Goal: Task Accomplishment & Management: Manage account settings

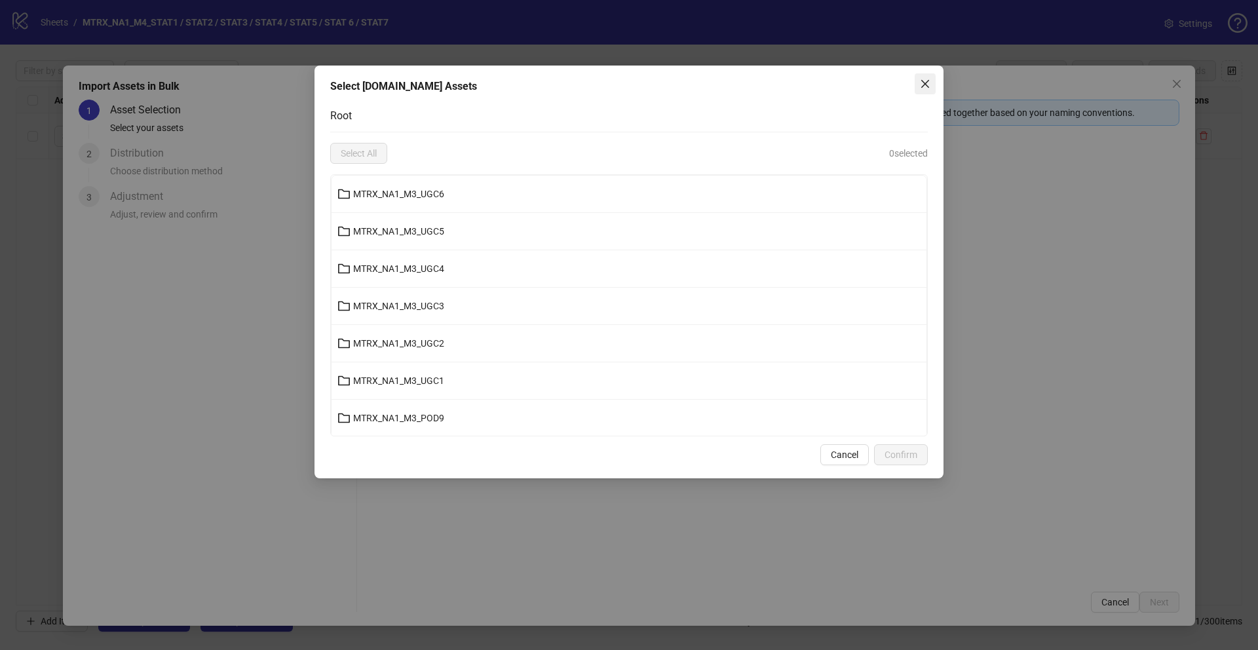
click at [935, 85] on span "Close" at bounding box center [924, 84] width 21 height 10
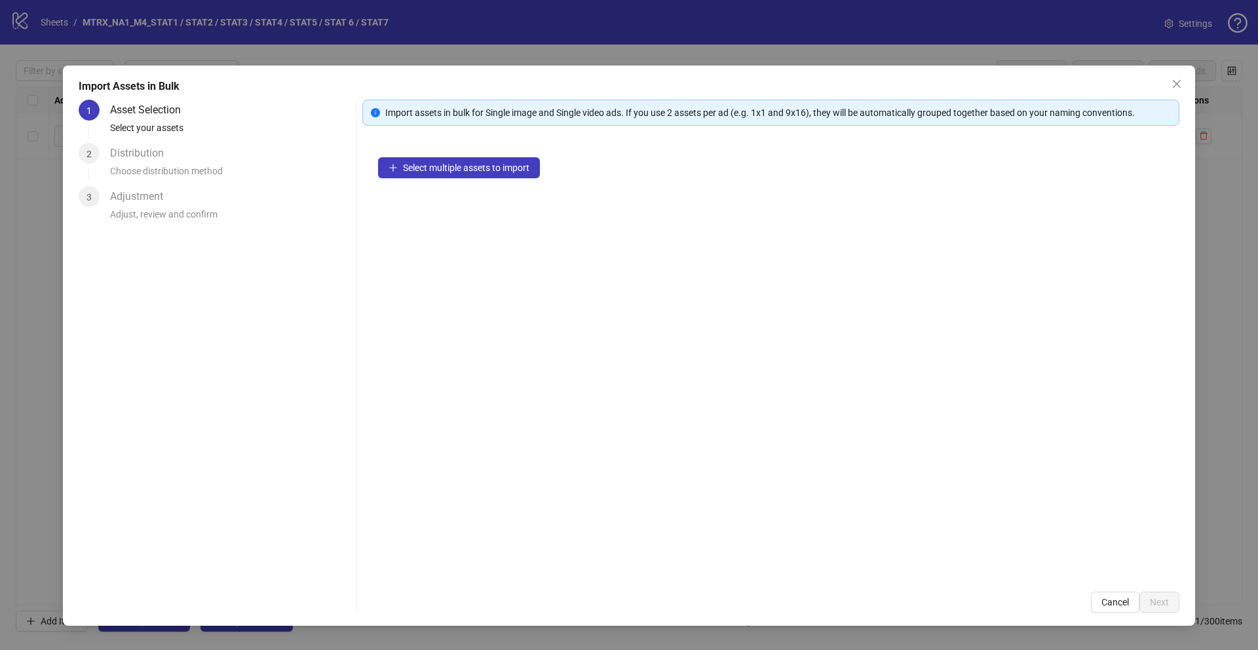
drag, startPoint x: 1183, startPoint y: 84, endPoint x: 1167, endPoint y: 79, distance: 16.4
click at [1179, 82] on span "Close" at bounding box center [1176, 84] width 21 height 10
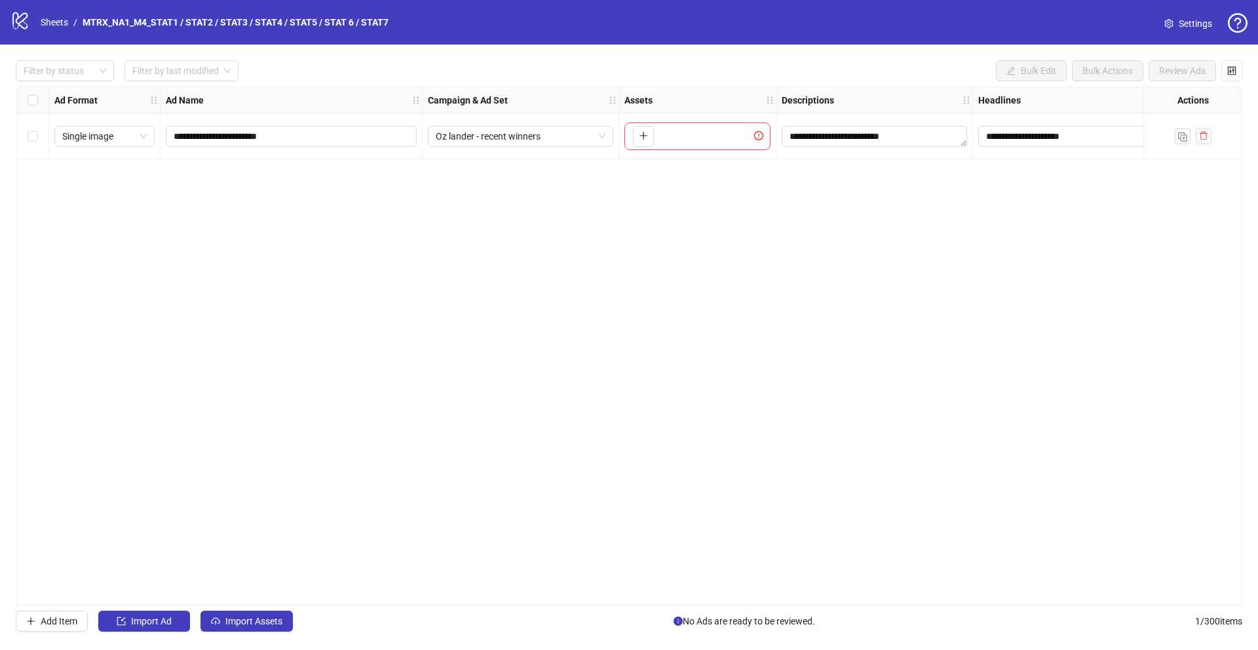
click at [1167, 79] on div "Import Assets in Bulk 1 Asset Selection Select your assets 2 Distribution Choos…" at bounding box center [629, 325] width 1258 height 650
click at [1233, 70] on icon "control" at bounding box center [1232, 70] width 9 height 9
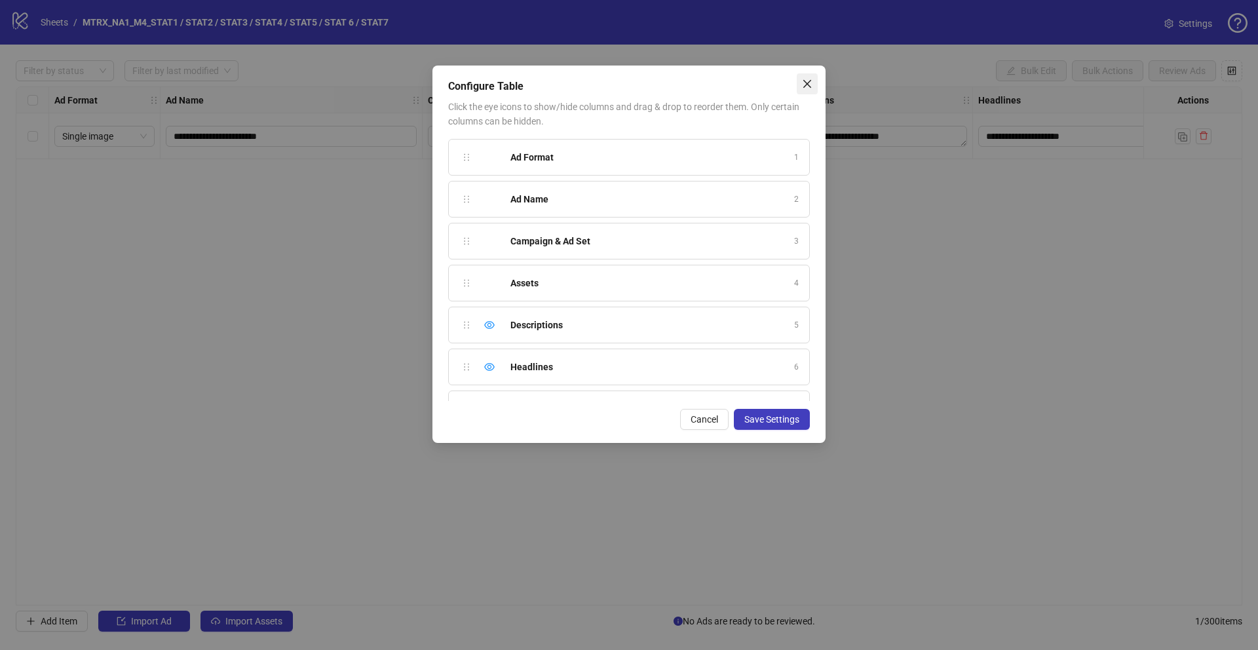
click at [806, 81] on icon "close" at bounding box center [807, 84] width 10 height 10
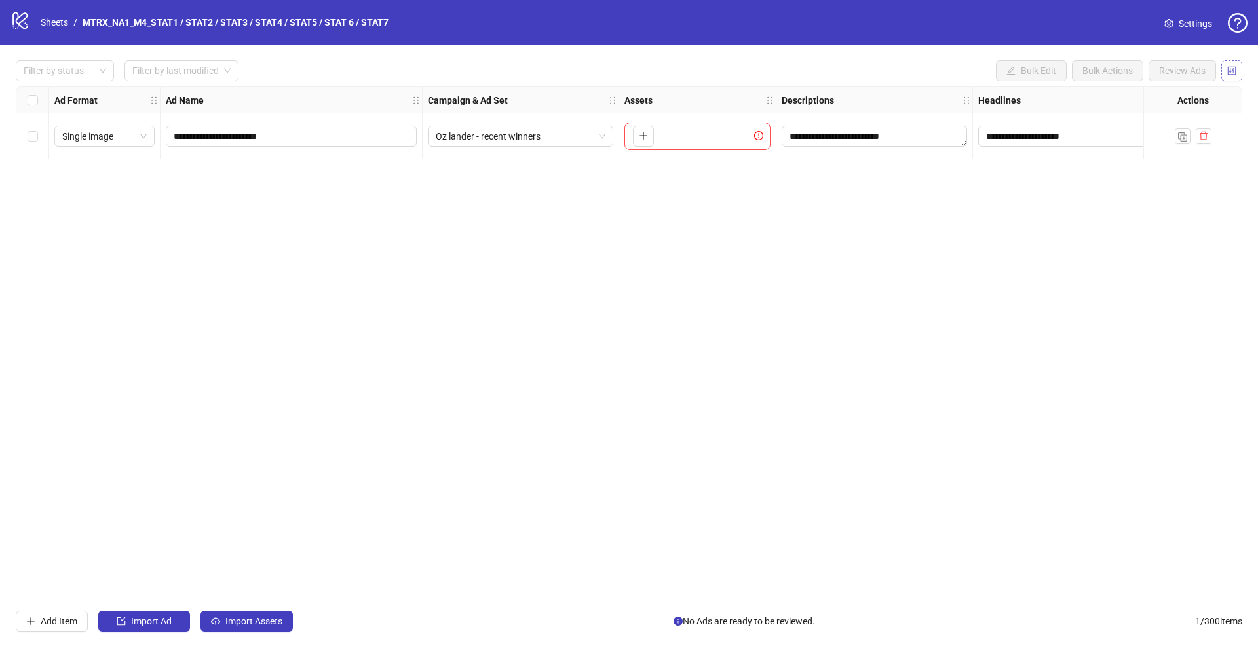
click at [1230, 69] on icon "control" at bounding box center [1231, 70] width 9 height 9
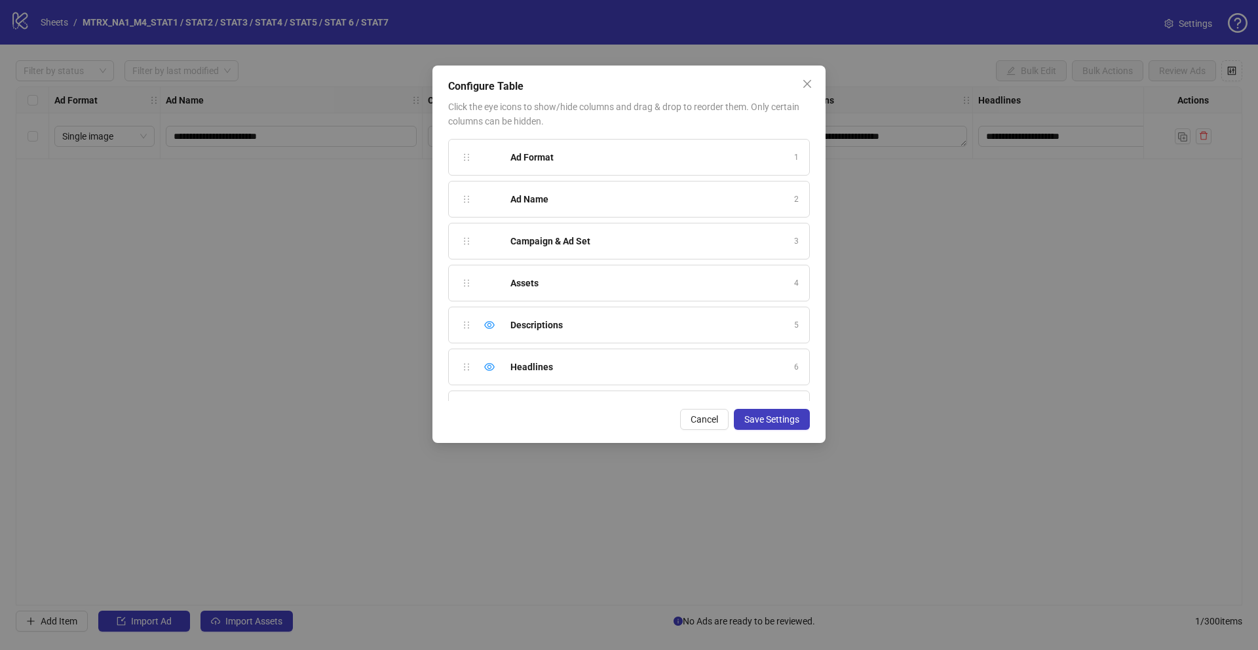
click at [703, 274] on div "Assets 4" at bounding box center [629, 283] width 362 height 37
click at [615, 282] on div "Assets" at bounding box center [648, 283] width 276 height 14
click at [812, 83] on span "Close" at bounding box center [807, 84] width 21 height 10
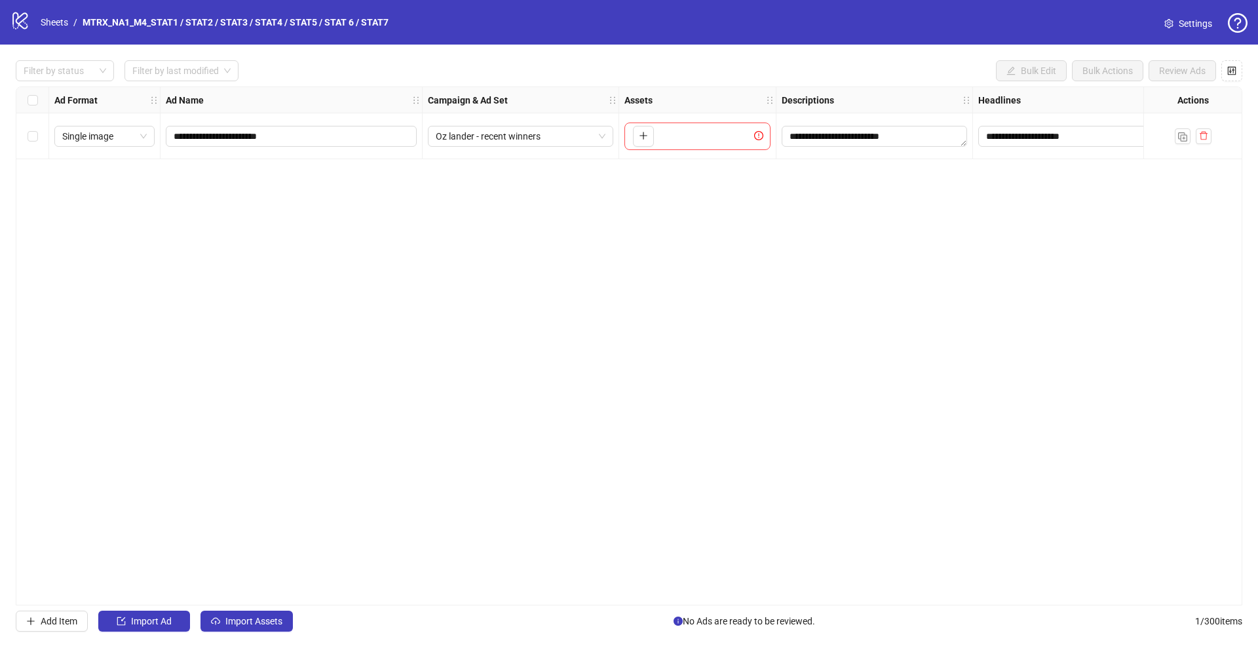
click at [1200, 28] on span "Settings" at bounding box center [1194, 23] width 33 height 14
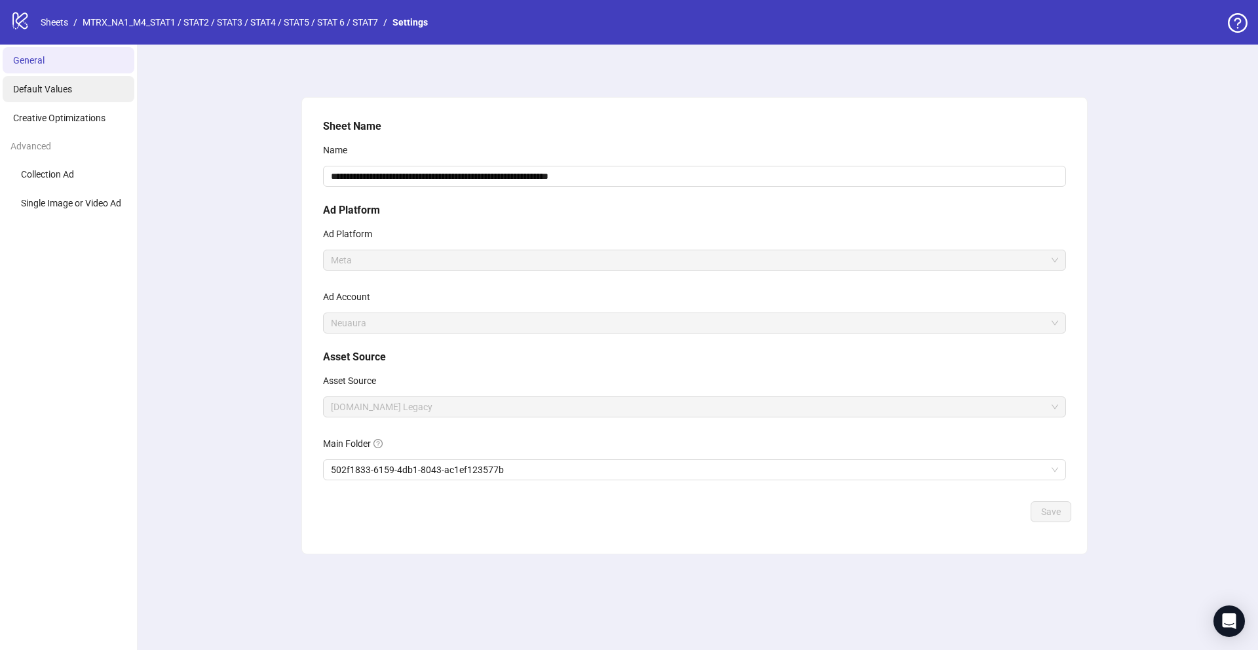
click at [66, 86] on span "Default Values" at bounding box center [42, 89] width 59 height 10
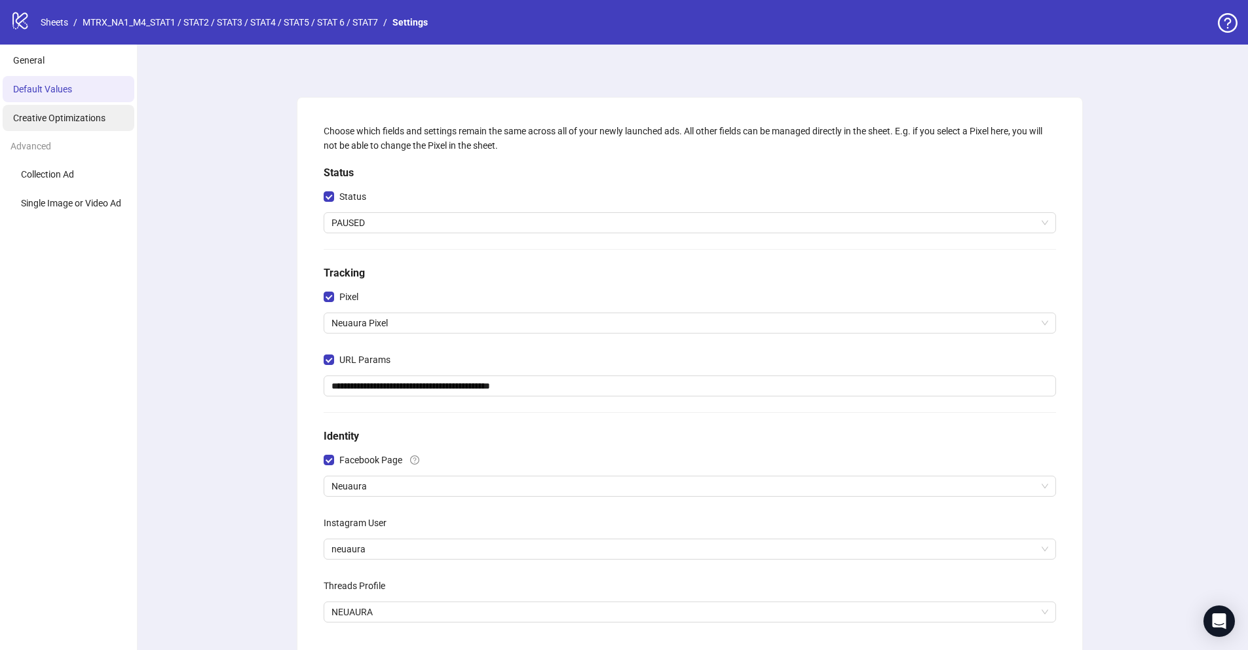
click at [58, 123] on li "Creative Optimizations" at bounding box center [69, 118] width 132 height 26
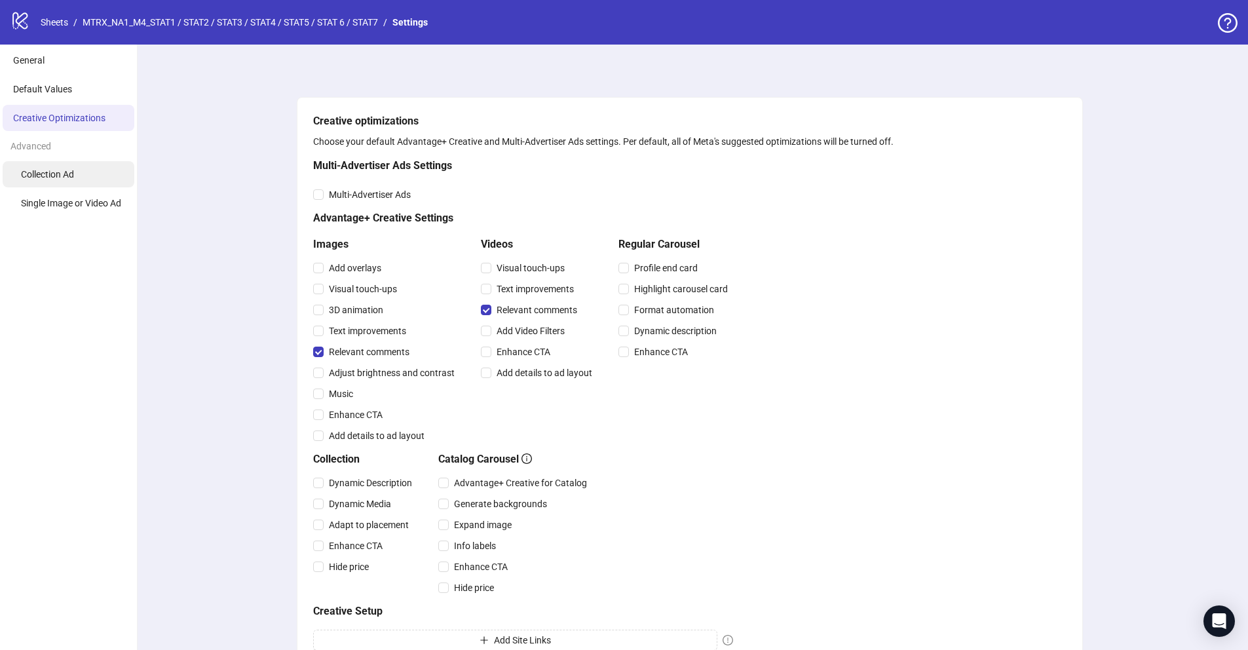
click at [85, 176] on li "Collection Ad" at bounding box center [69, 174] width 132 height 26
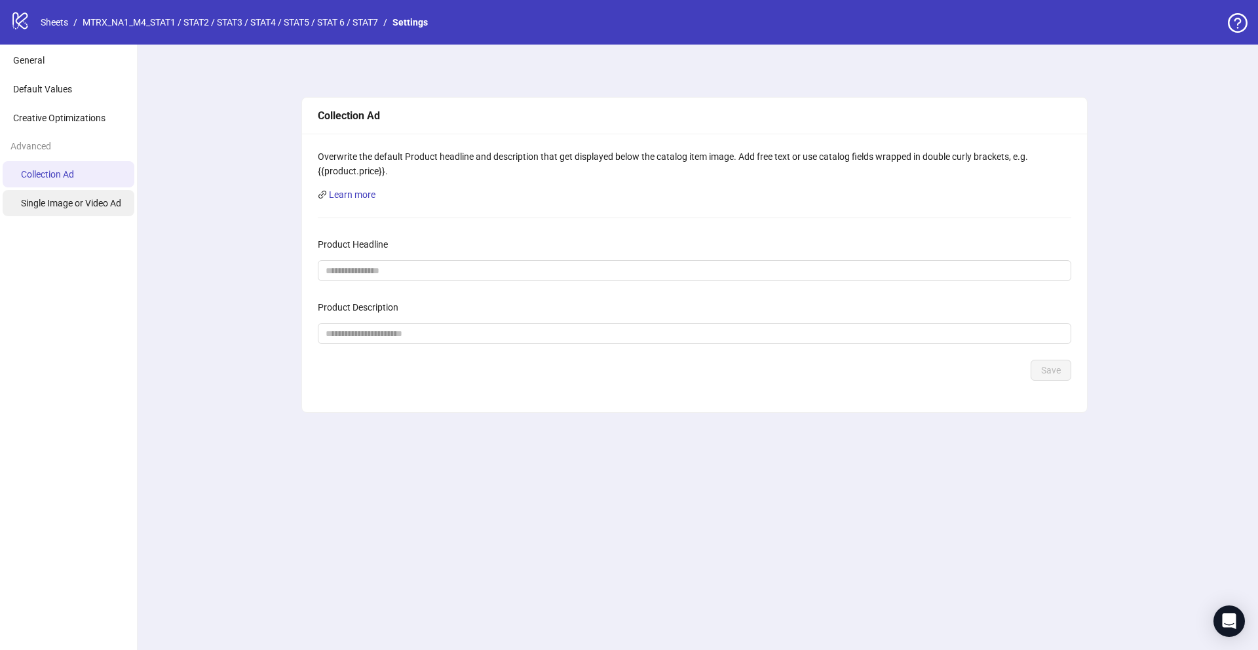
click at [65, 201] on span "Single Image or Video Ad" at bounding box center [71, 203] width 100 height 10
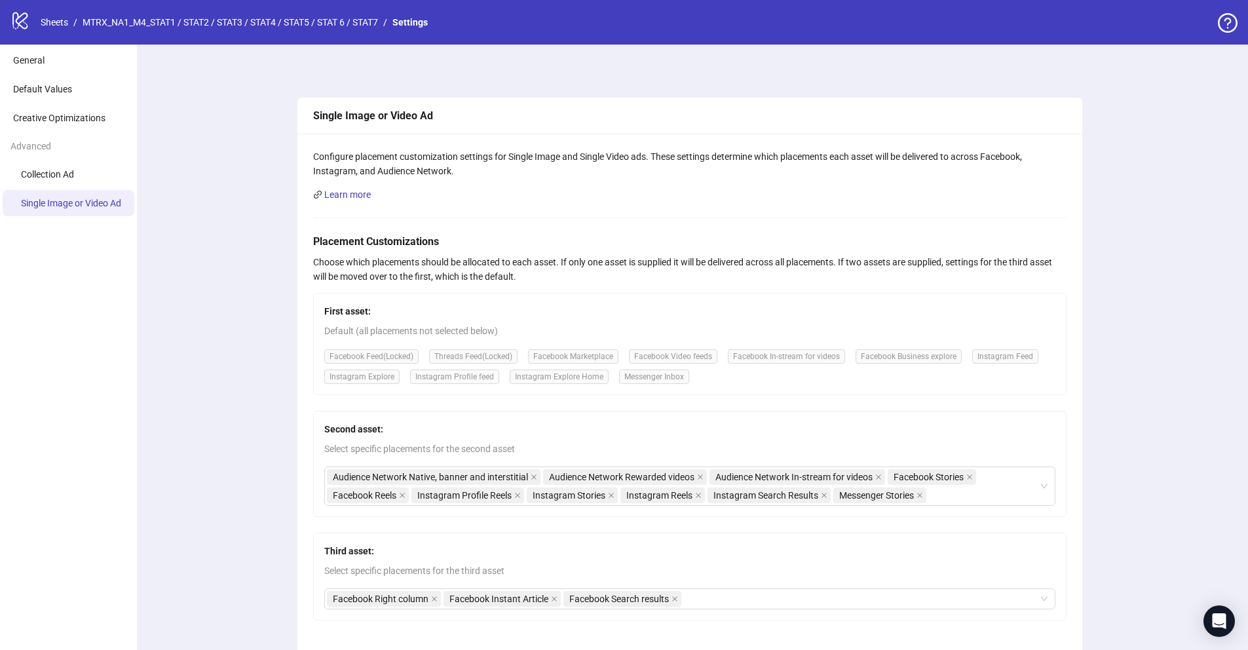
click at [1220, 25] on icon "question-circle" at bounding box center [1228, 23] width 20 height 20
click at [1194, 364] on div "Single Image or Video Ad Configure placement customization settings for Single …" at bounding box center [689, 419] width 1117 height 749
click at [1233, 620] on body "logo/logo-mobile Sheets / MTRX_NA1_M4_STAT1 / STAT2 / STAT3 / STAT4 / STAT5 / S…" at bounding box center [624, 325] width 1248 height 650
click at [1227, 623] on div "Open Intercom Messenger" at bounding box center [1219, 621] width 35 height 35
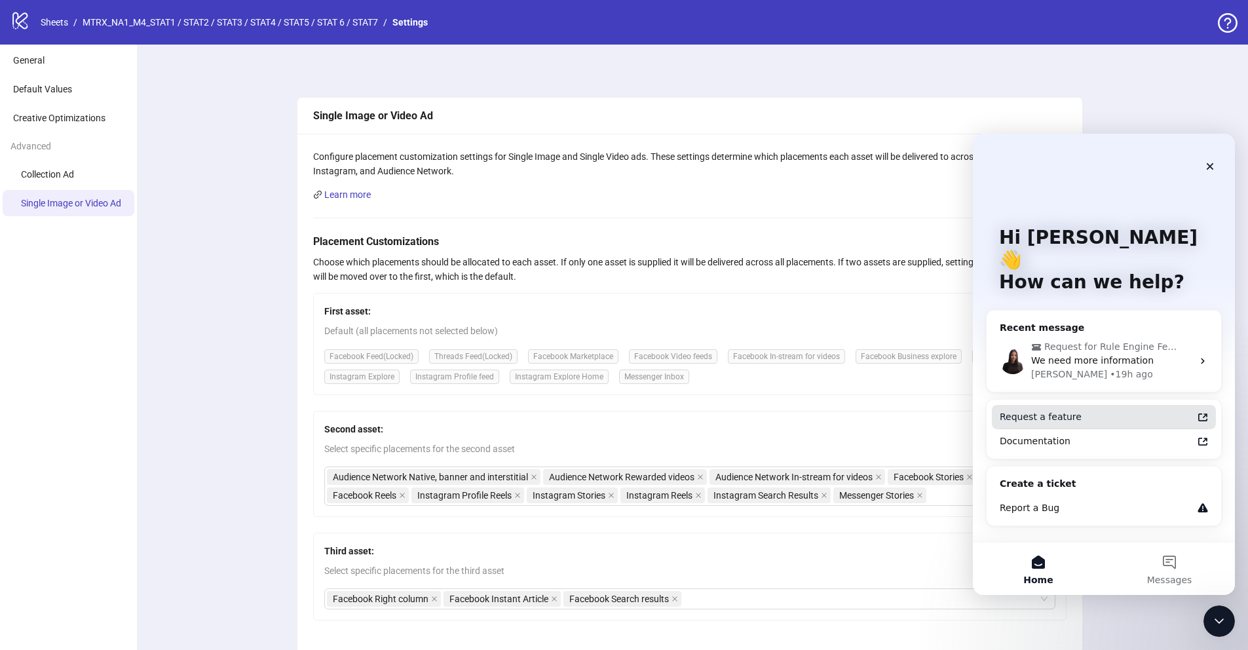
click at [1102, 405] on div "Request a feature" at bounding box center [1104, 417] width 224 height 24
click at [1110, 367] on div "• 19h ago" at bounding box center [1131, 374] width 43 height 14
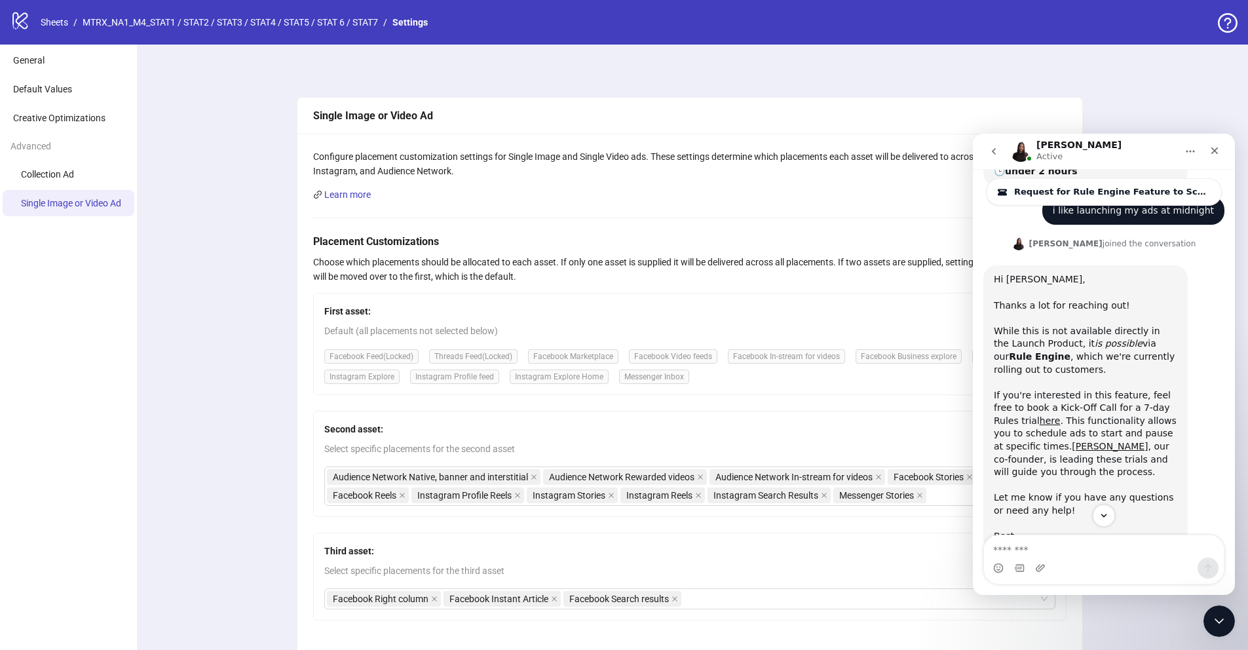
scroll to position [334, 0]
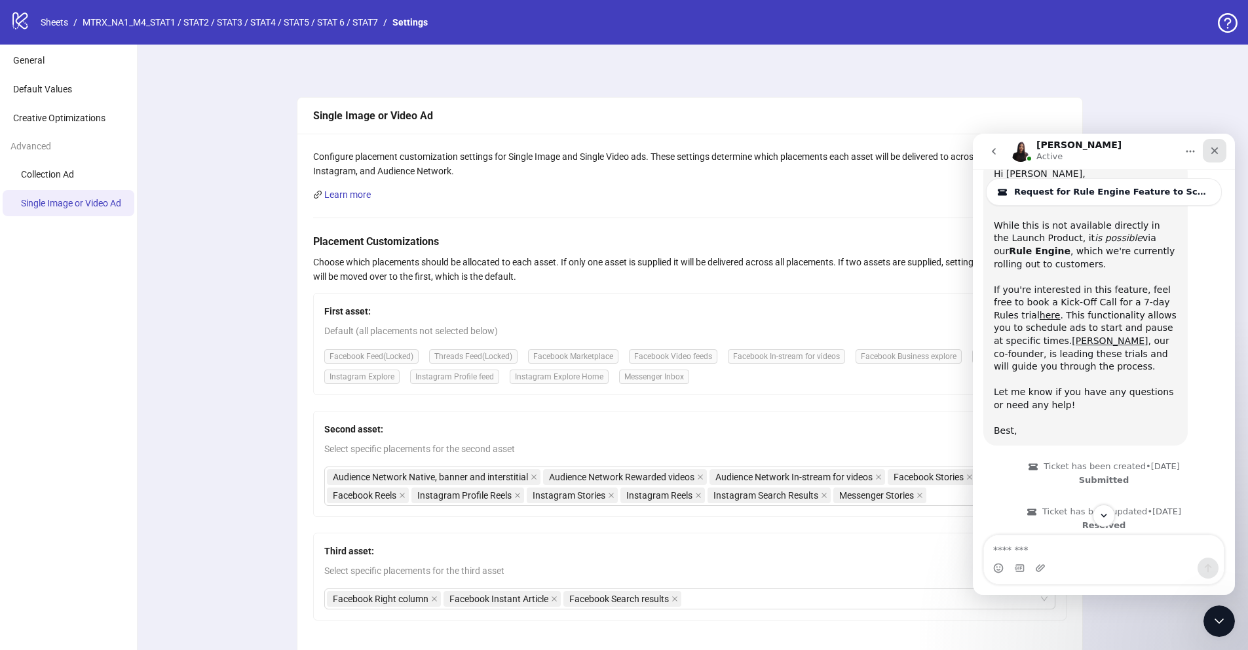
click at [1210, 154] on icon "Close" at bounding box center [1214, 150] width 10 height 10
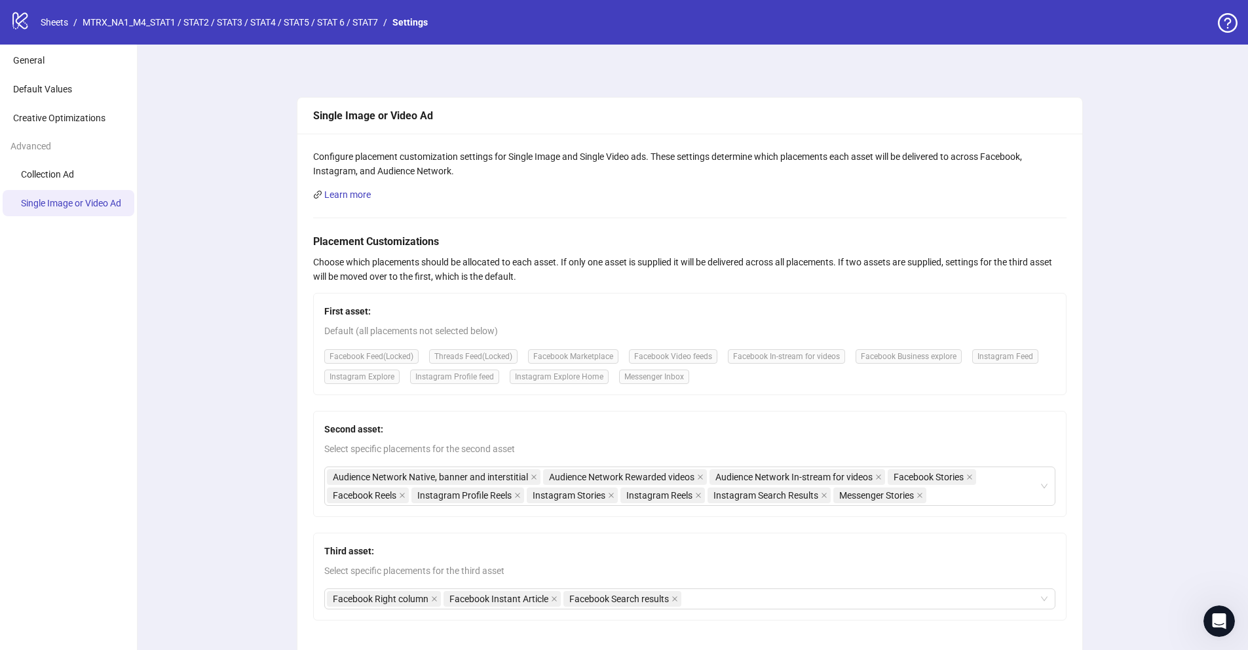
scroll to position [2914, 0]
